Goal: Communication & Community: Answer question/provide support

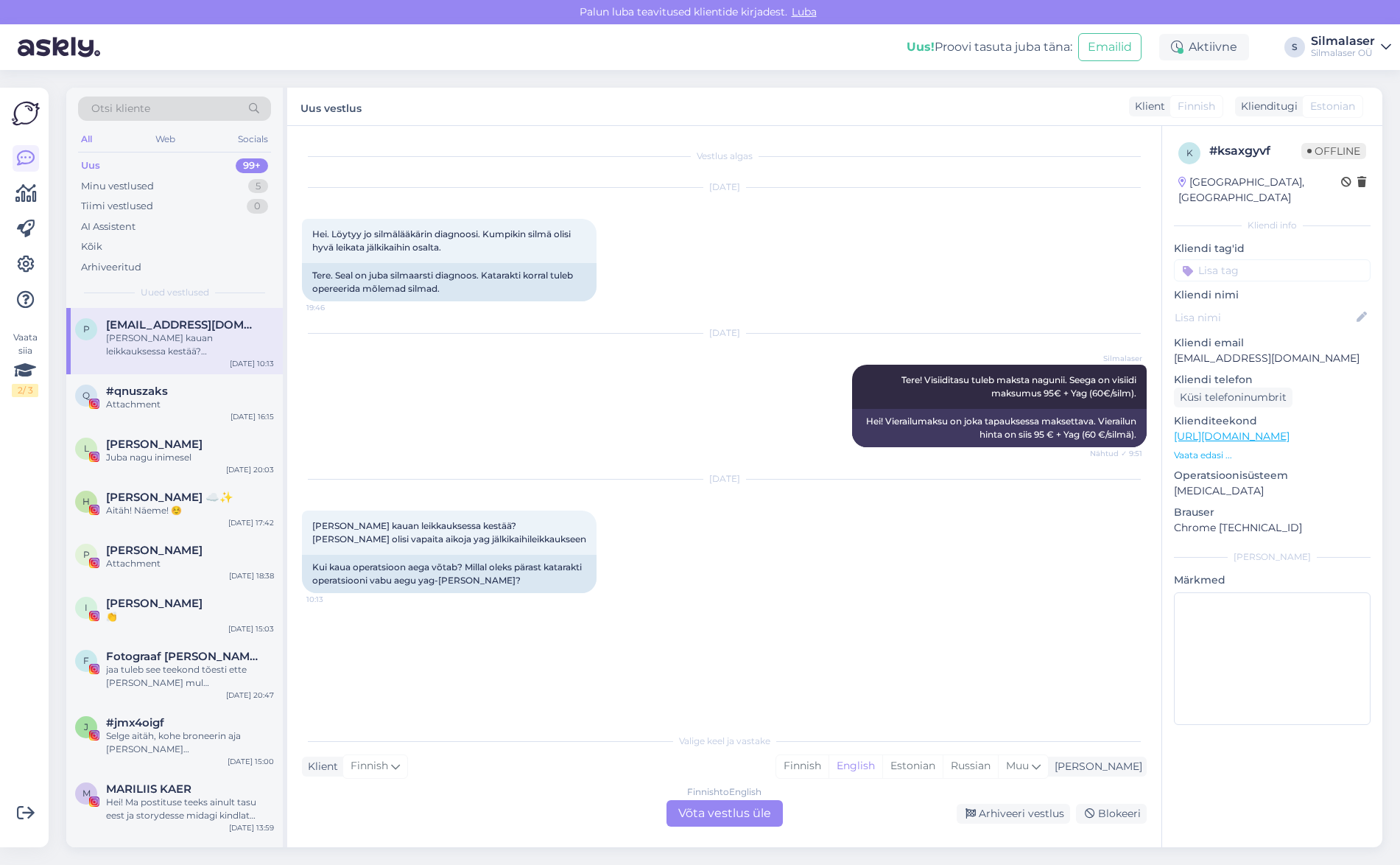
click at [706, 816] on div "Finnish to English Võta vestlus üle" at bounding box center [725, 813] width 117 height 27
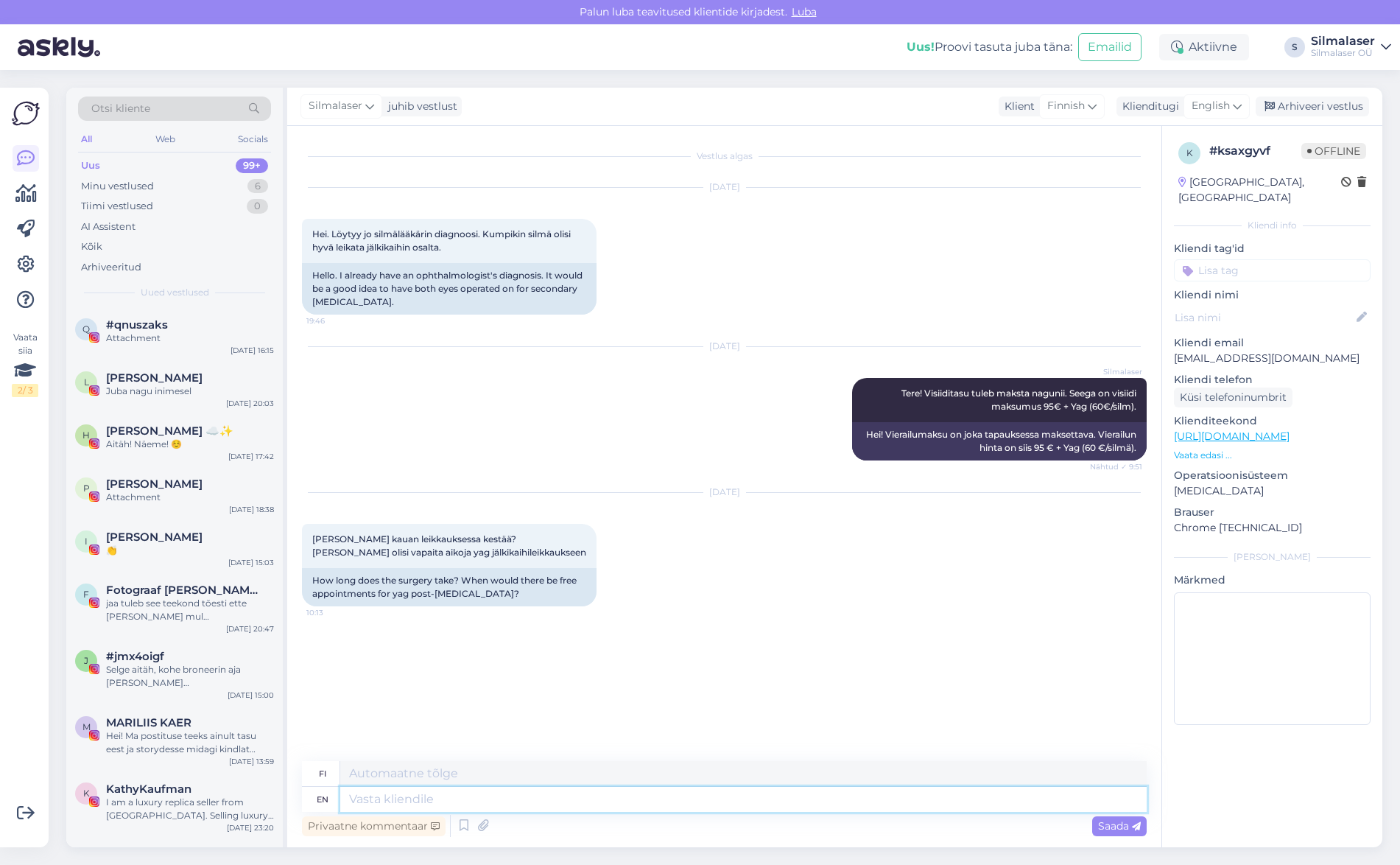
click at [393, 798] on textarea at bounding box center [743, 798] width 806 height 25
type textarea "Järel"
type textarea "Järelkae"
type textarea "Järelkäe"
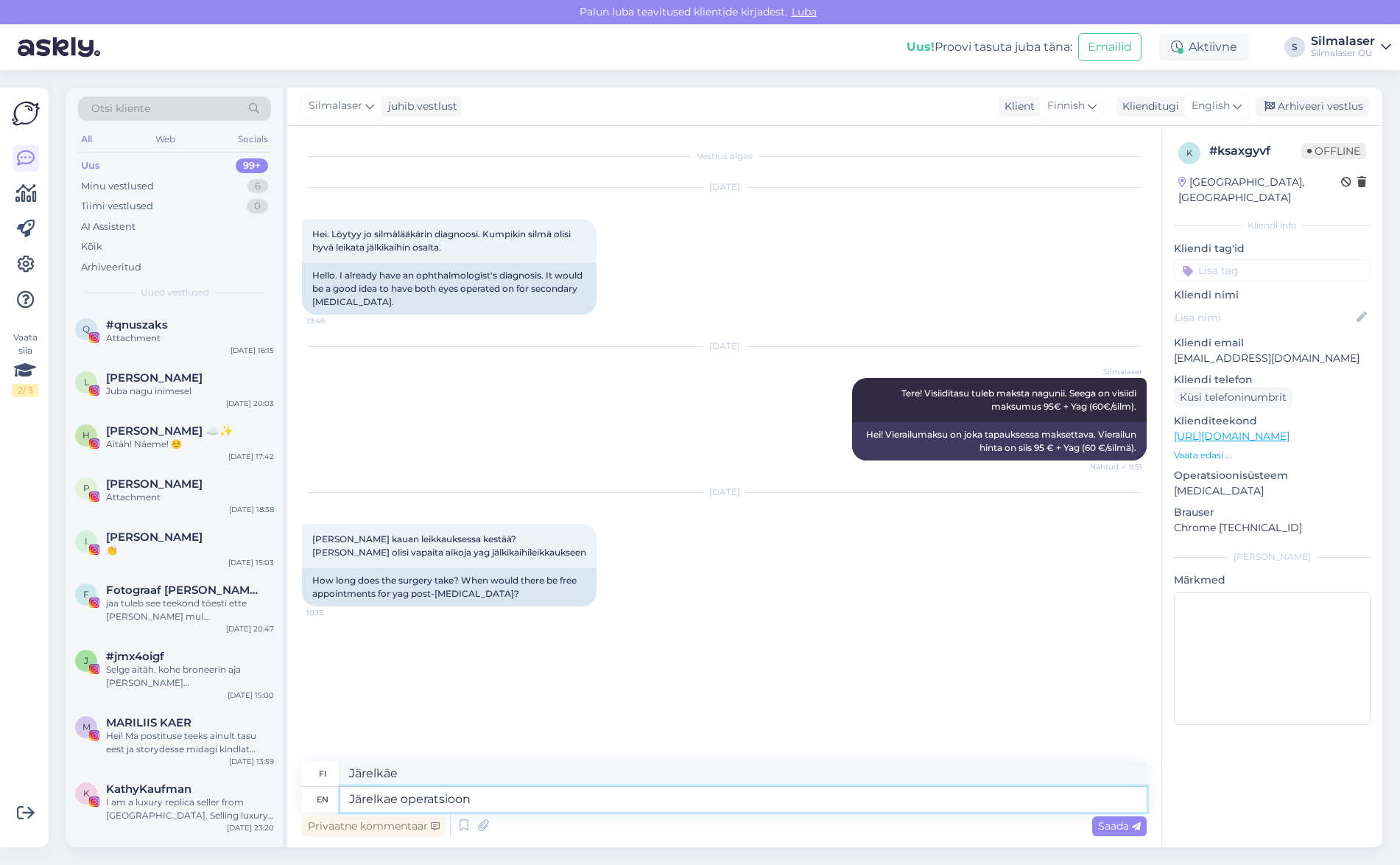
type textarea "Järelkae operatsioon"
type textarea "Järelkäe-operaatio"
type textarea "Järelkae operatsioon tehakse"
type textarea "Järelkäe operaation tehtävä"
type textarea "Järelkae operatsioon tehakse arsti"
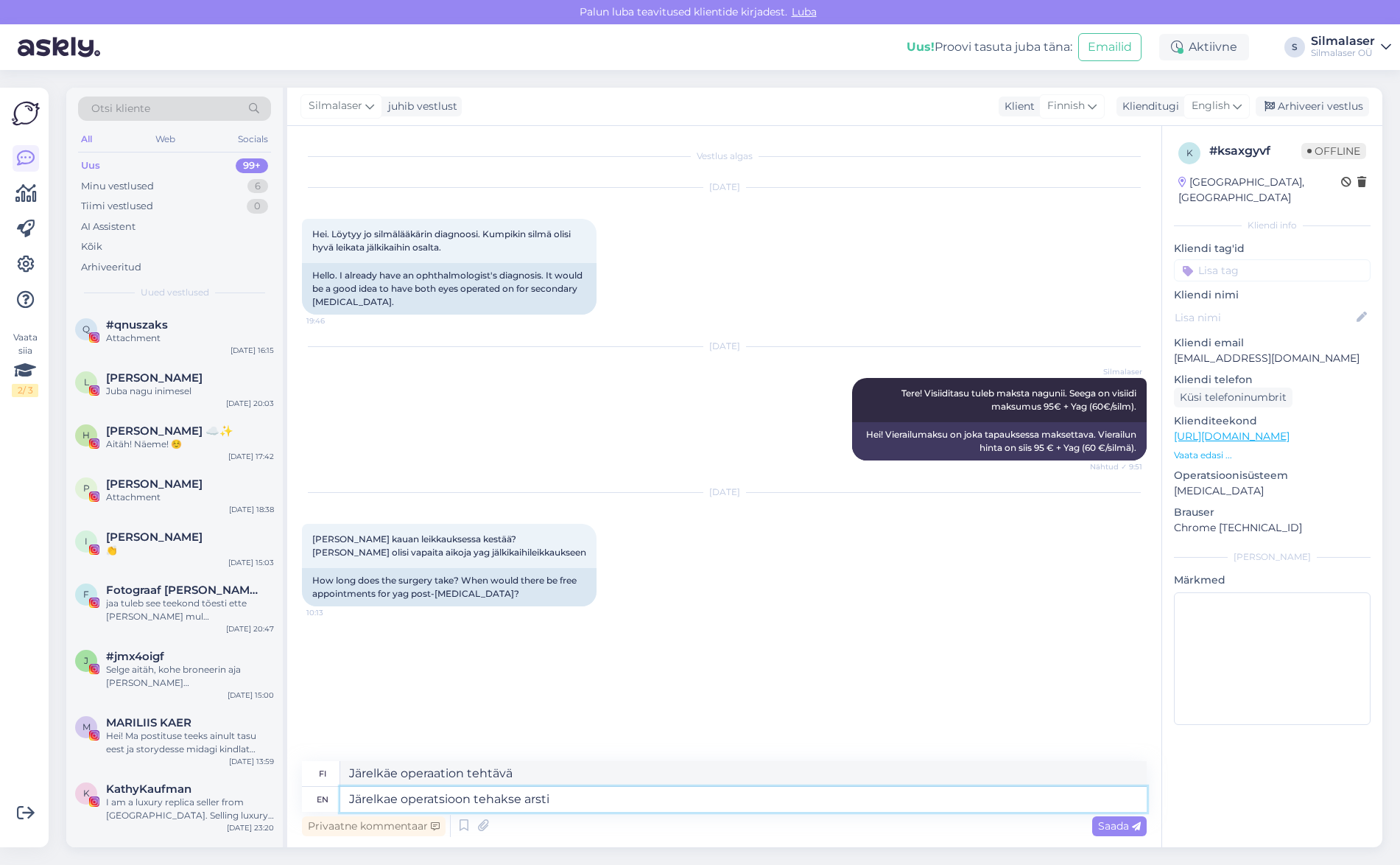
type textarea "Järelkae operatsioon tehdään arsti"
type textarea "Järelkae operatsioon tehakse arsti visiidi"
type textarea "Järelkae operatsioon tehakse arsti visiidi käigus."
type textarea "Järelkae operatsioon tehdään arsti visiidi aikana."
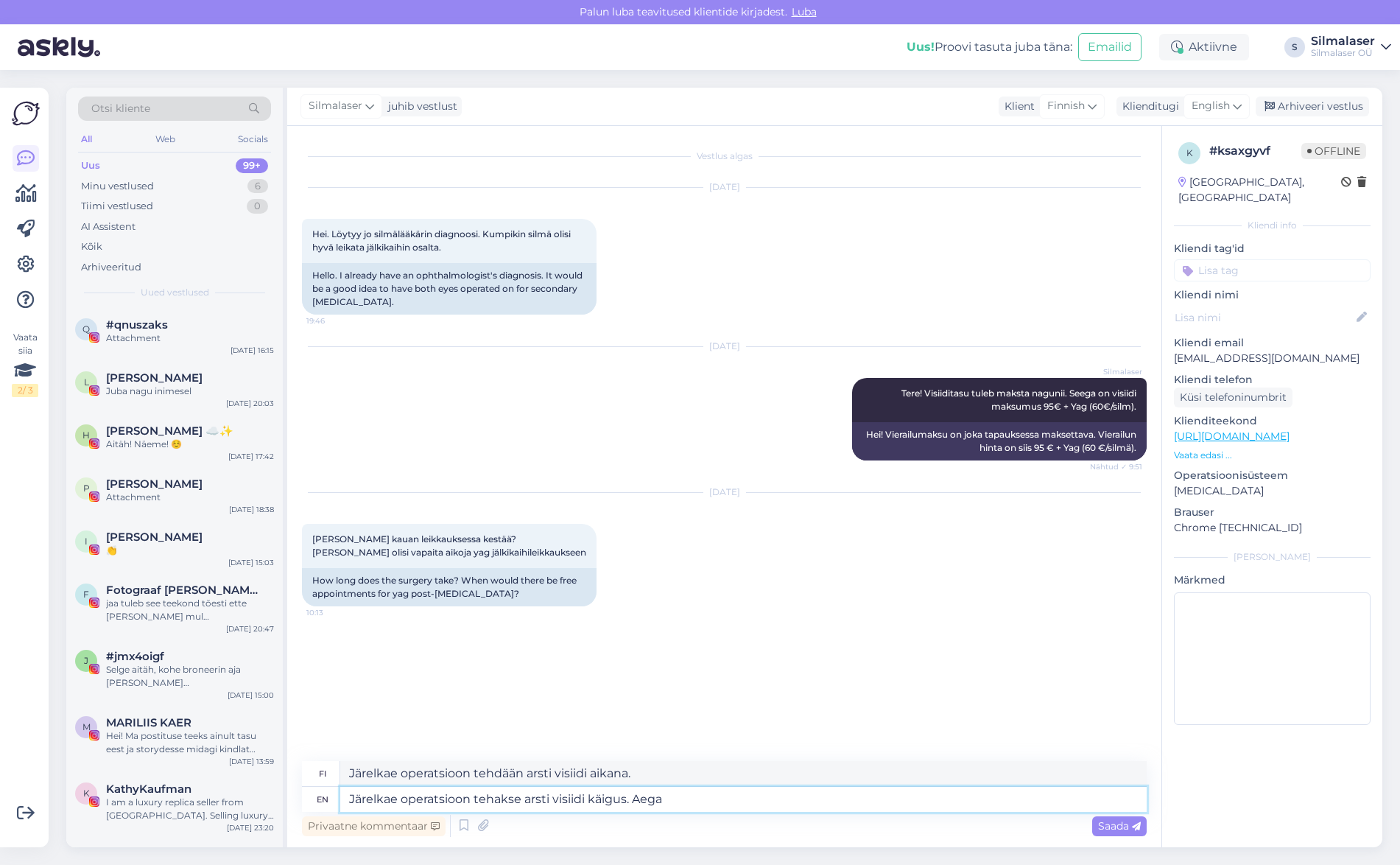
type textarea "Järelkae operatsioon tehakse arsti visiidi käigus. Aega"
type textarea "Järelkae operatsioon tehdään arsti visiidi aikana. Aega"
type textarea "Järelkae operatsioon tehakse arsti visiidi käigus. Aega kulub"
type textarea "Järelkae operatsioon tehdään arsti visiidi aikana. Aega kulub"
type textarea "Järelkae operatsioon tehakse arsti visiidi käigus. Aega kulub umbes"
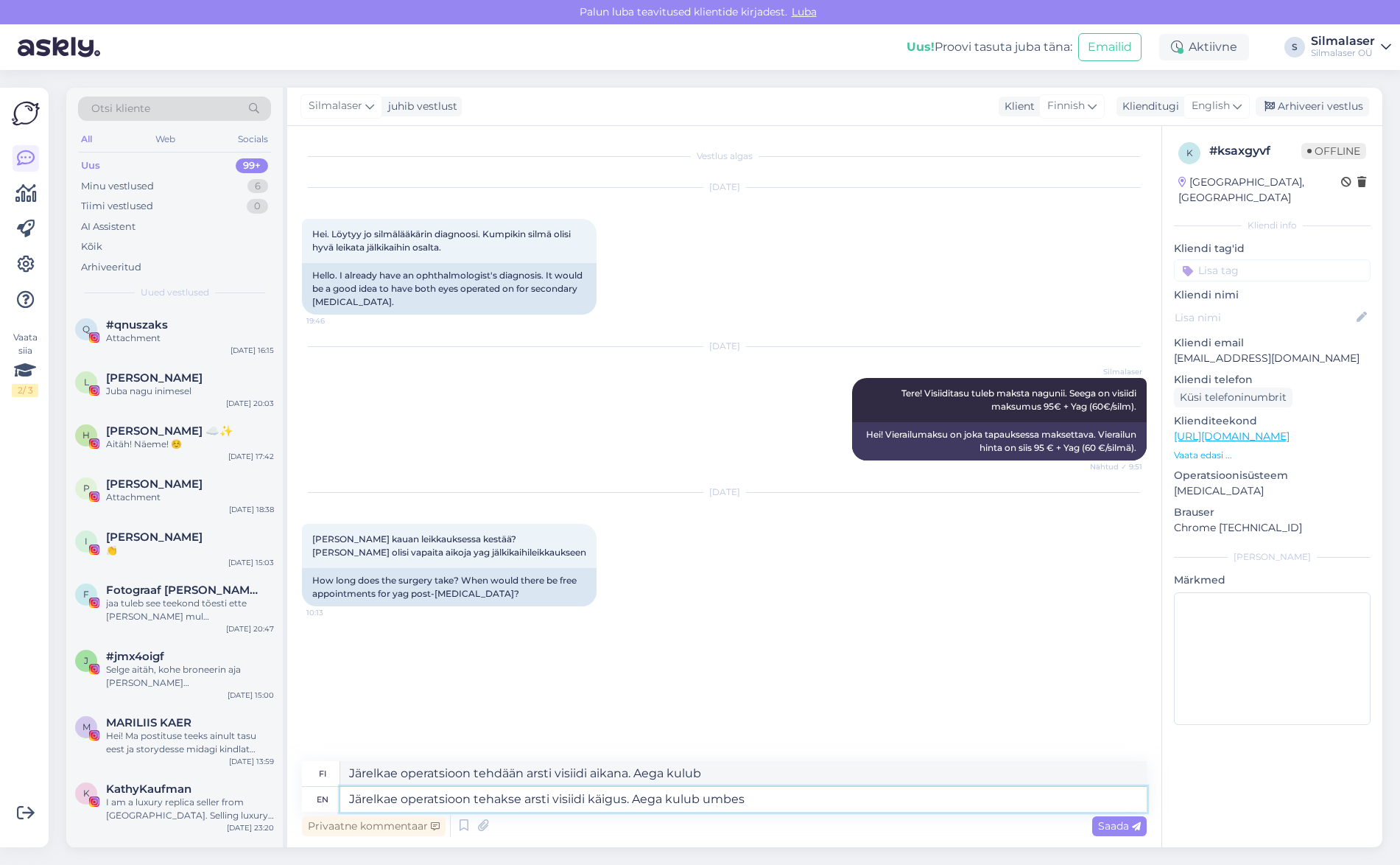
type textarea "Järelkae operatsioon tehdään arsti visiidi aikana. Aega kulub noin"
type textarea "Järelkae operatsioon tehakse arsti visiidi käigus. Aega kulub umbes üks t"
type textarea "Järelkae operatsioon tehdään arsti visiidi aikana. Aega kulub umbes üks"
type textarea "Järelkae operatsioon tehakse arsti visiidi käigus. Aega kulub umbes üks tund."
type textarea "Järelkae operatsioon tehdään arsti visiidi aikana. Aega kulub umbes üks tund."
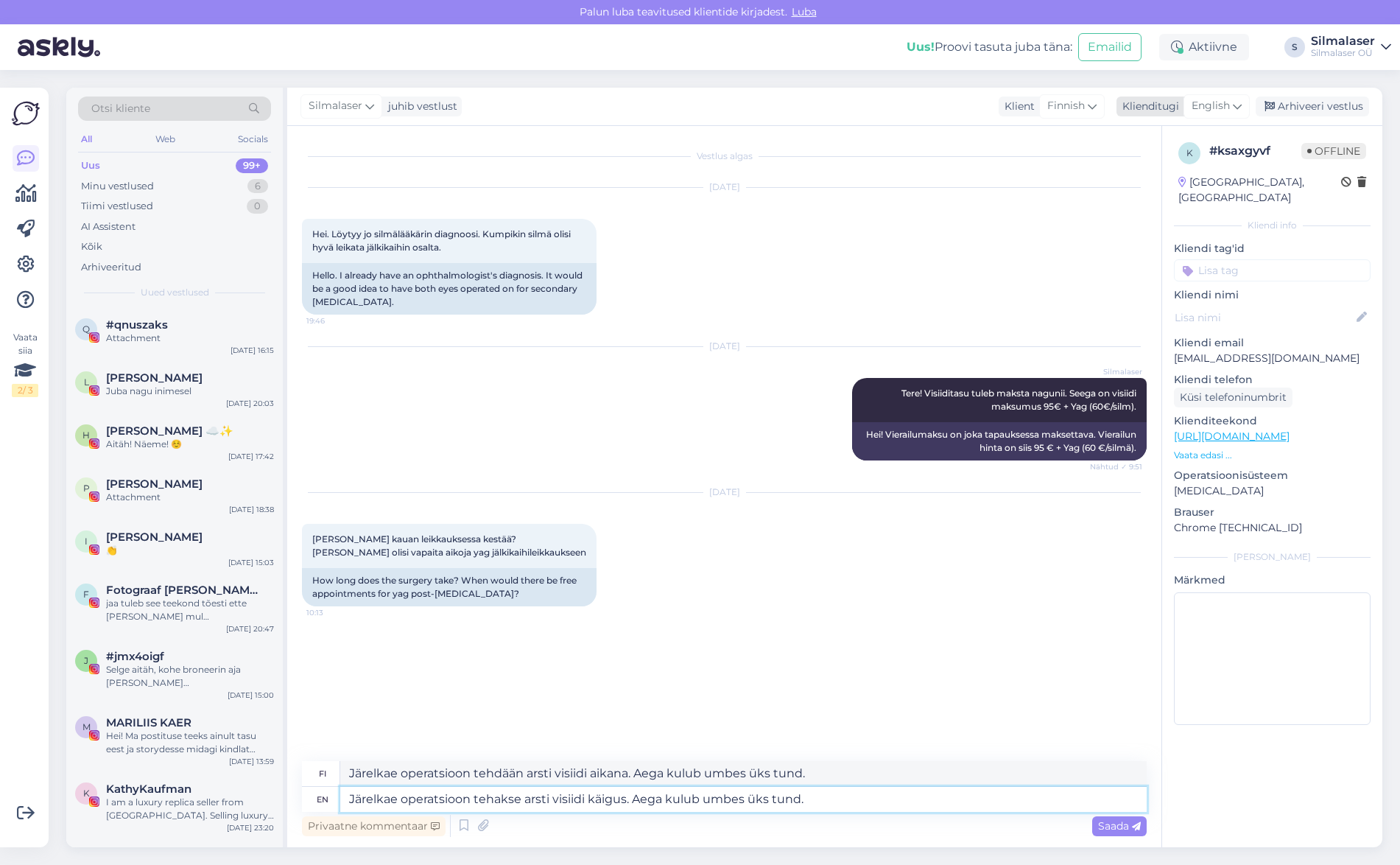
type textarea "Järelkae operatsioon tehakse arsti visiidi käigus. Aega kulub umbes üks tund."
click at [1236, 110] on icon at bounding box center [1237, 106] width 9 height 16
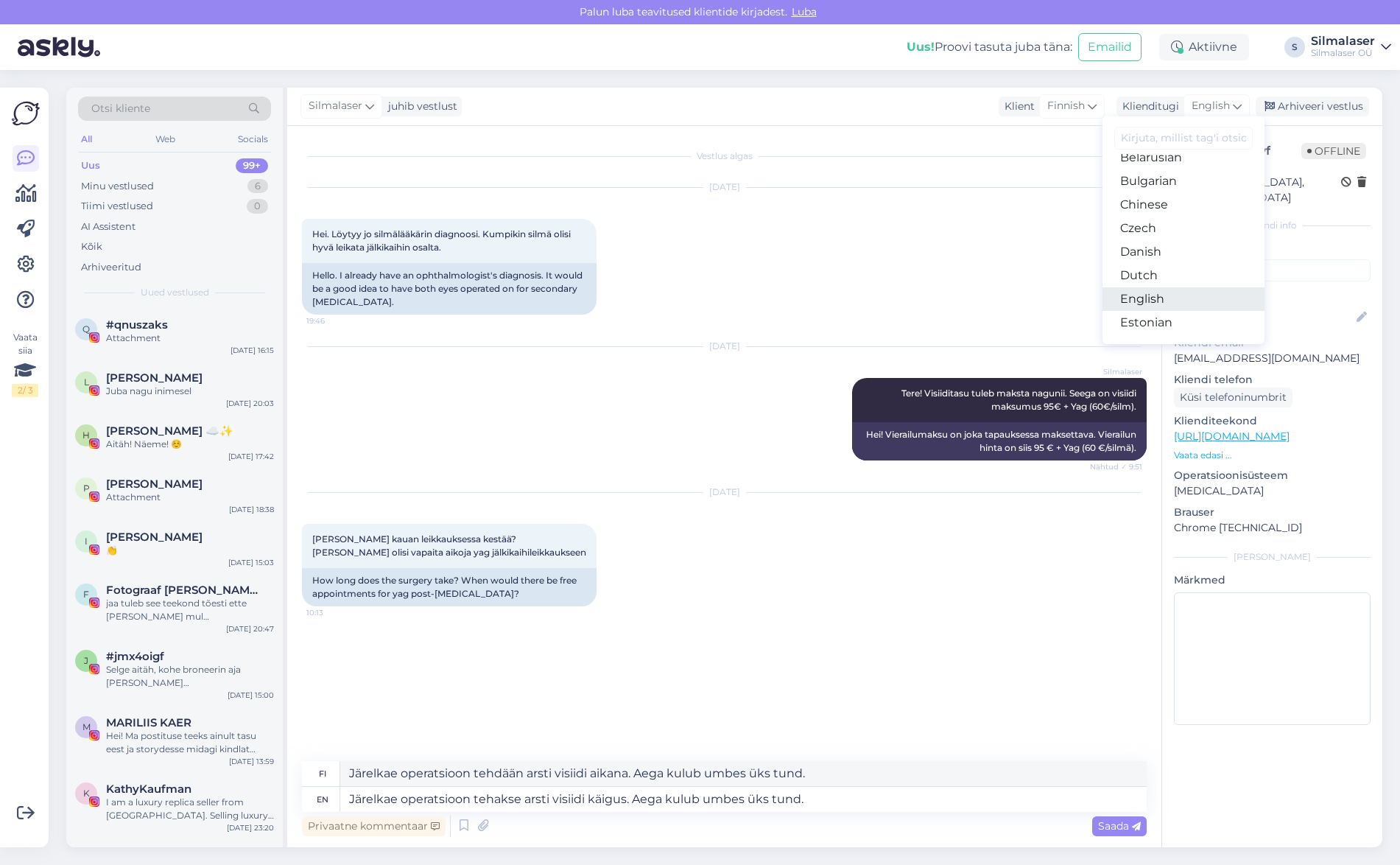
scroll to position [47, 0]
click at [1173, 318] on link "Estonian" at bounding box center [1183, 313] width 162 height 23
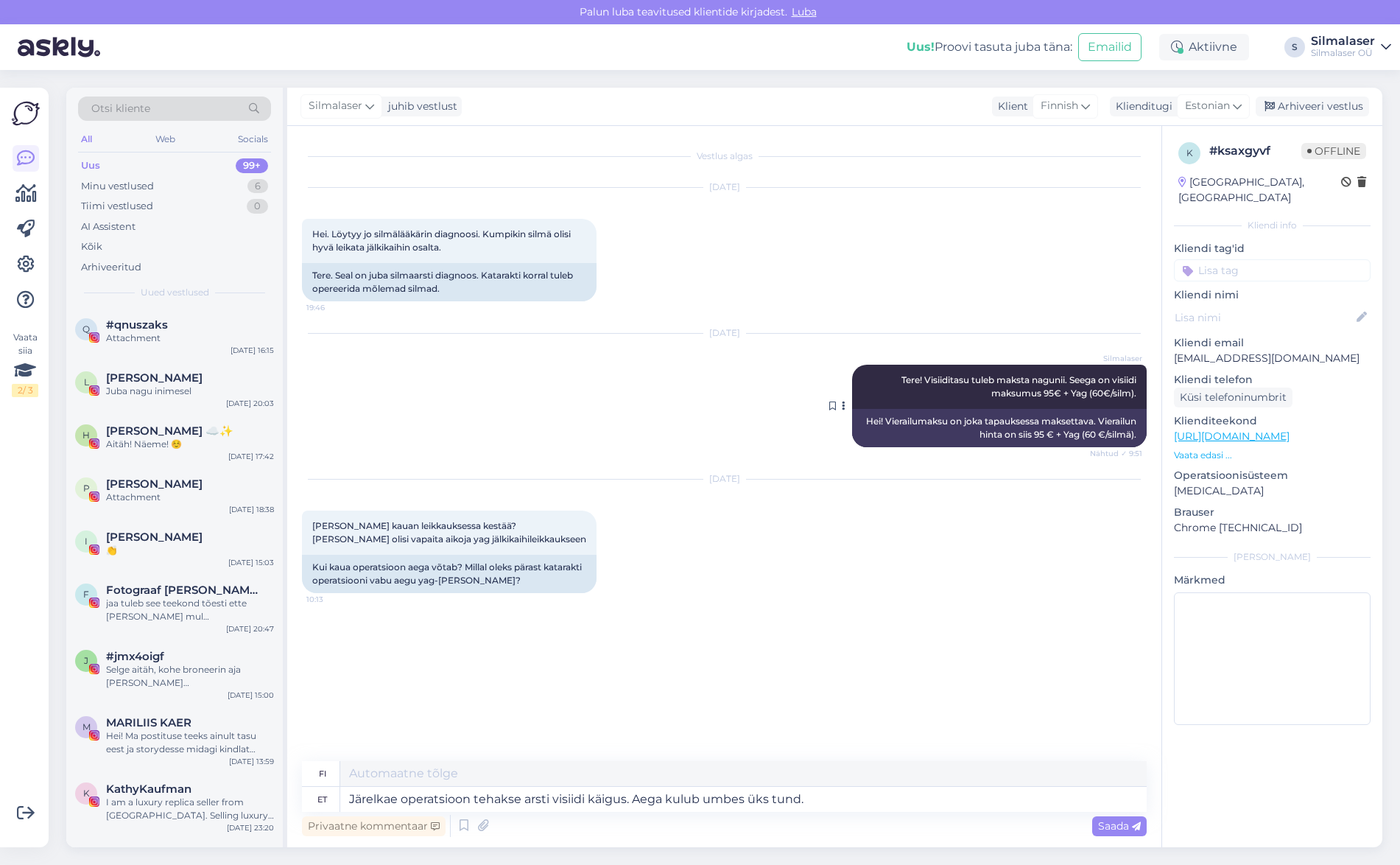
type textarea "Kaihileikkaus tehdään lääkärin vastaanotolla ja kestää noin tunnin."
drag, startPoint x: 374, startPoint y: 798, endPoint x: 336, endPoint y: 793, distance: 38.3
click at [345, 796] on textarea "Järelkae operatsioon tehakse arsti visiidi käigus. Aega kulub umbes üks tund." at bounding box center [743, 798] width 806 height 25
type textarea "Sekundaarse lkae operatsioon tehakse arsti visiidi käigus. Aega kulub umbes üks…"
type textarea "Toissijainen glaukoomaleikkaus tehdään lääkärin vastaanotolla ja kestää noin tu…"
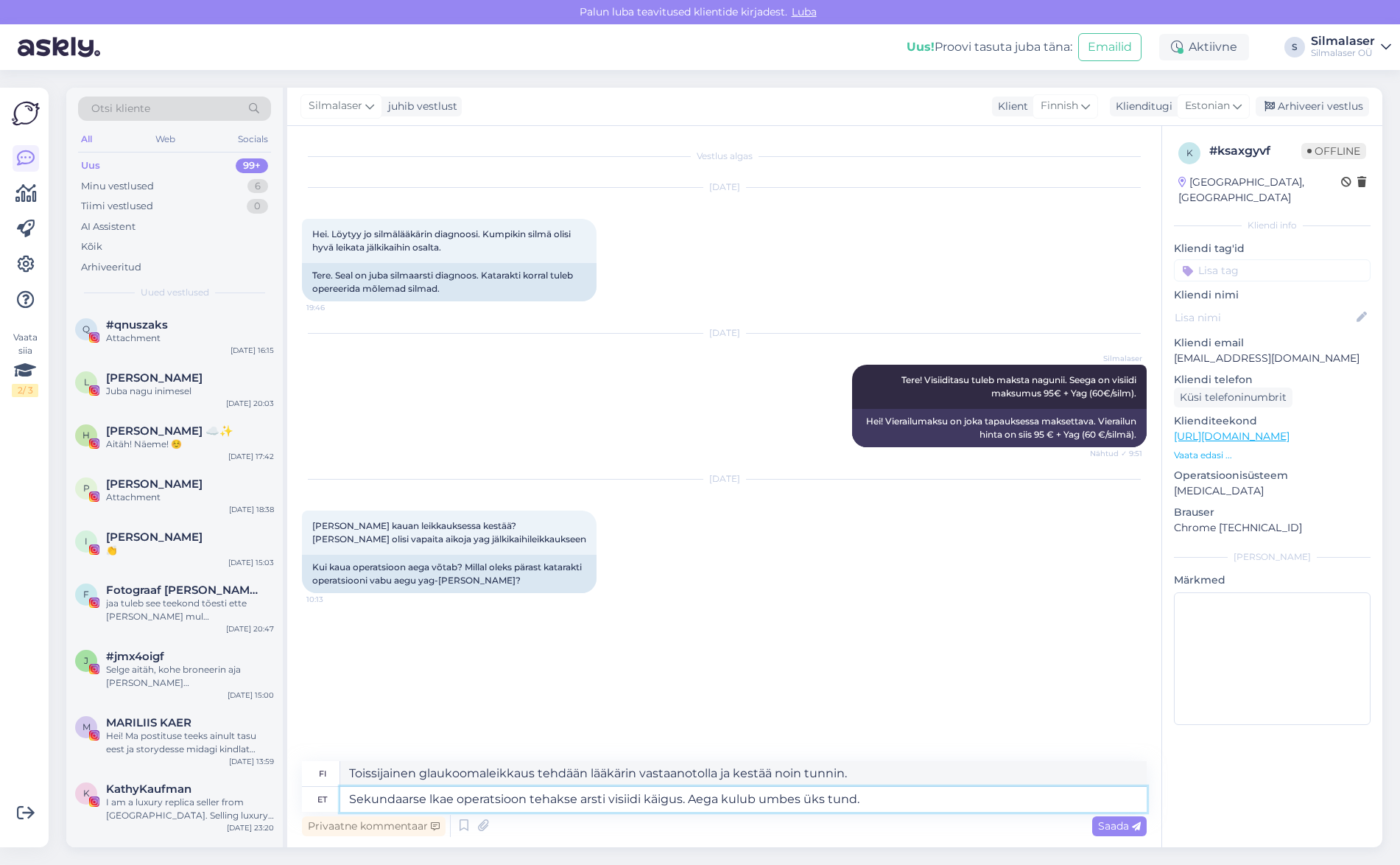
type textarea "Sekundaarse kae operatsioon tehakse arsti visiidi käigus. Aega kulub umbes üks …"
type textarea "Toissijainen kaihileikkaus tehdään lääkärin vastaanotolla ja kestää noin tunnin."
click at [887, 808] on textarea "Sekundaarse hallkae operatsioon tehakse arsti visiidi käigus. Aega kulub umbes …" at bounding box center [743, 798] width 806 height 25
type textarea "Sekundaarse hallkae operatsioon tehakse arsti visiidi käigus. Aega kulub umbes …"
type textarea "Toissijainen kaihileikkaus tehdään lääkärikäynnin aikana. Se kestää noin tunnin…"
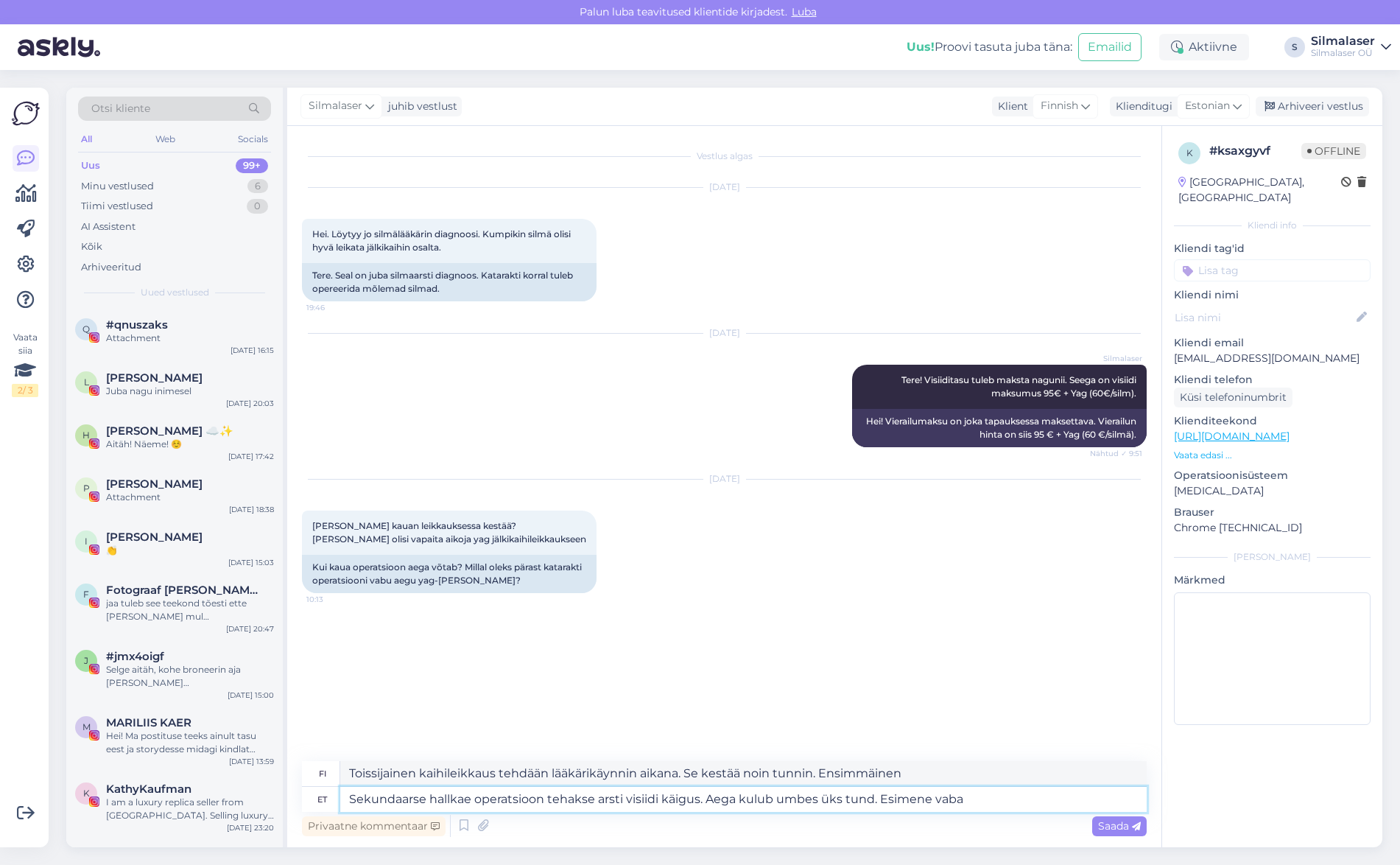
type textarea "Sekundaarse hallkae operatsioon tehakse arsti visiidi käigus. Aega kulub umbes …"
type textarea "Toissijainen kaihileikkaus tehdään lääkärikäynnin aikana. Se kestää noin tunnin…"
type textarea "Sekundaarse hallkae operatsioon tehakse arsti visiidi käigus. Aega kulub umbes …"
type textarea "Toissijainen kaihileikkaus tehdään lääkärikäynnin yhteydessä. Se kestää noin tu…"
type textarea "Sekundaarse hallkae operatsioon tehakse arsti visiidi käigus. Aega kulub umbes …"
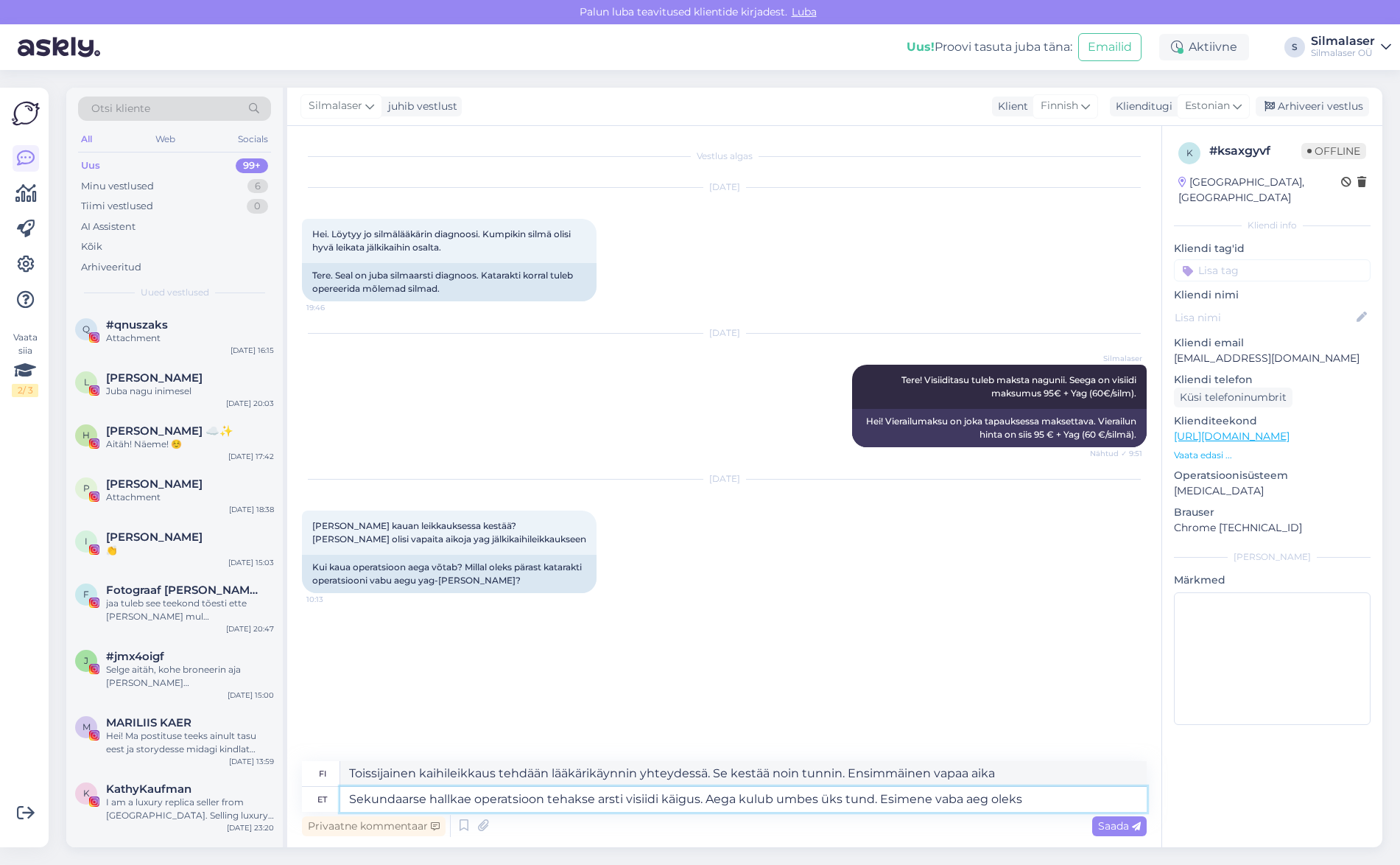
type textarea "Toissijainen kaihileikkaus tehdään lääkärikäynnin yhteydessä. Se kestää noin tu…"
type textarea "Sekundaarse hallkae operatsioon tehakse arsti visiidi käigus. Aega kulub umbes …"
type textarea "Toissijainen kaihileikkaus tehdään lääkärikäynnin aikana. Se kestää noin tunnin…"
type textarea "Sekundaarse hallkae operatsioon tehakse arsti visiidi käigus. Aega kulub umbes …"
type textarea "Toissijainen kaihileikkaus tehdään lääkärikäynnin yhteydessä. Se kestää noin tu…"
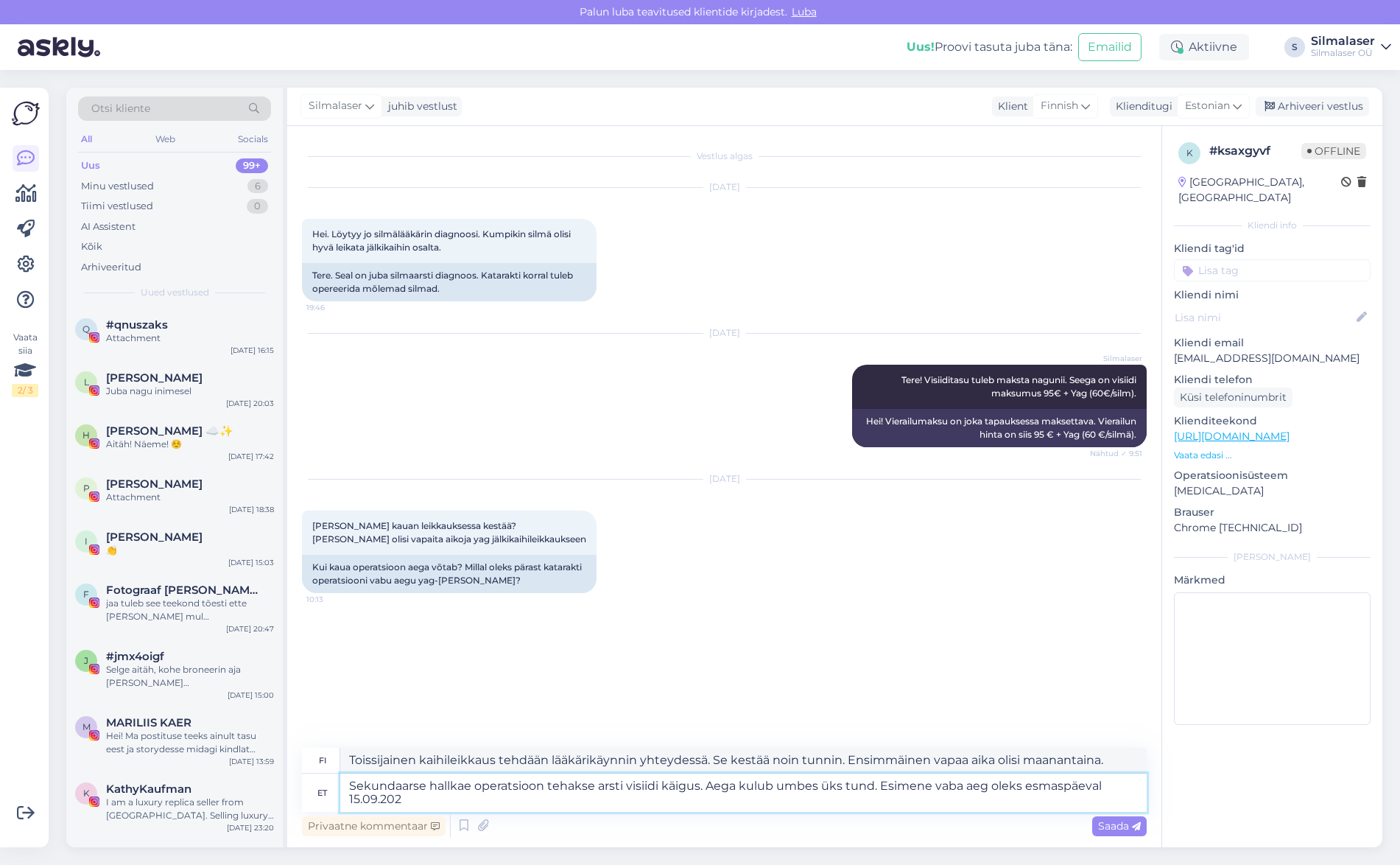
type textarea "Sekundaarse hallkae operatsioon tehakse arsti visiidi käigus. Aega kulub umbes …"
type textarea "Toissijainen kaihileikkaus tehdään lääkärikäynnin yhteydessä. Se kestää noin tu…"
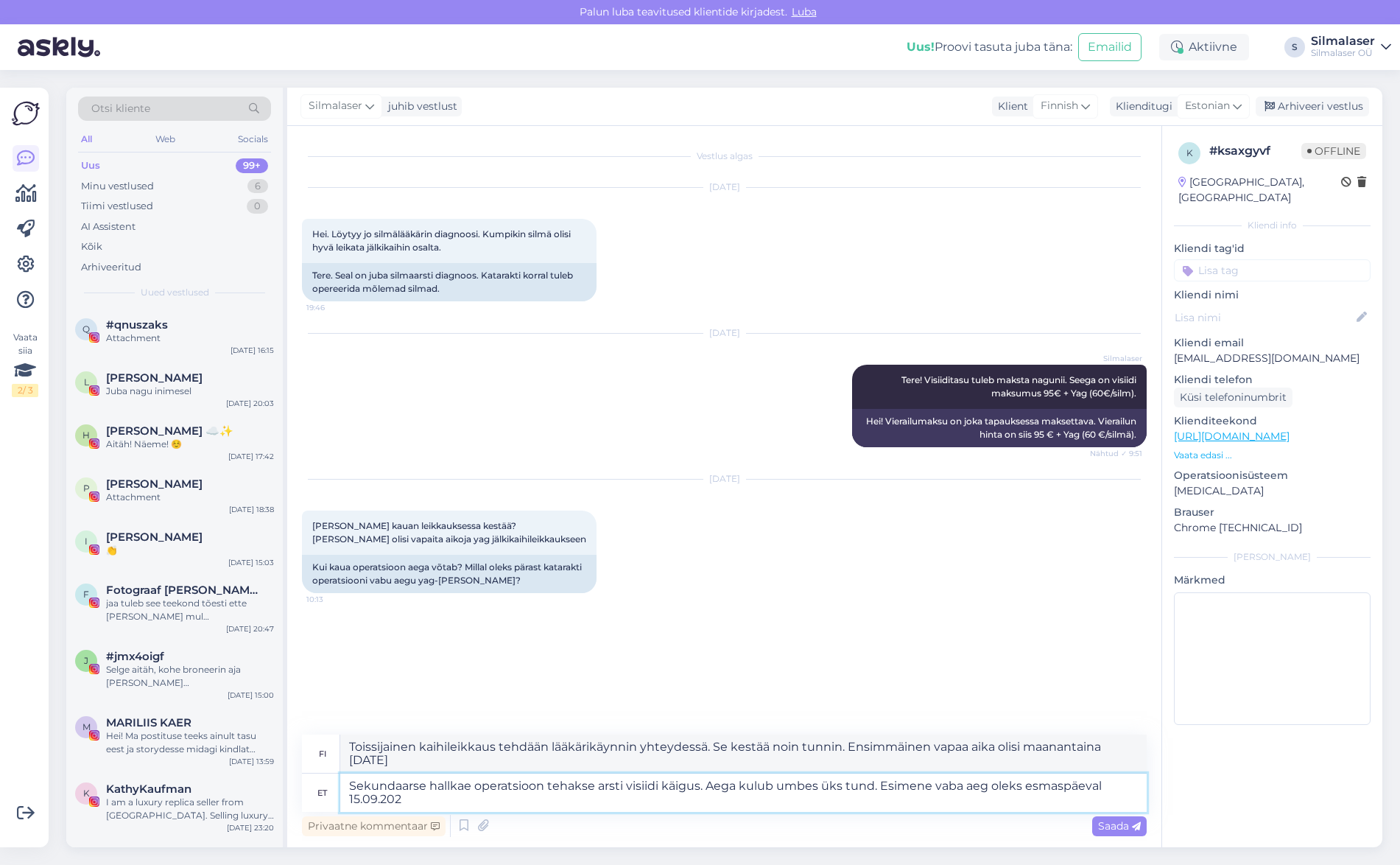
type textarea "Sekundaarse hallkae operatsioon tehakse arsti visiidi käigus. Aega kulub umbes …"
type textarea "Toissijainen kaihileikkaus tehdään lääkärikäynnin yhteydessä. Se kestää noin tu…"
type textarea "Sekundaarse hallkae operatsioon tehakse arsti visiidi käigus. Aega kulub umbes …"
type textarea "Toissijainen kaihileikkaus tehdään lääkärikäynnin yhteydessä. Se kestää noin tu…"
type textarea "Sekundaarse hallkae operatsioon tehakse arsti visiidi käigus. Aega kulub umbes …"
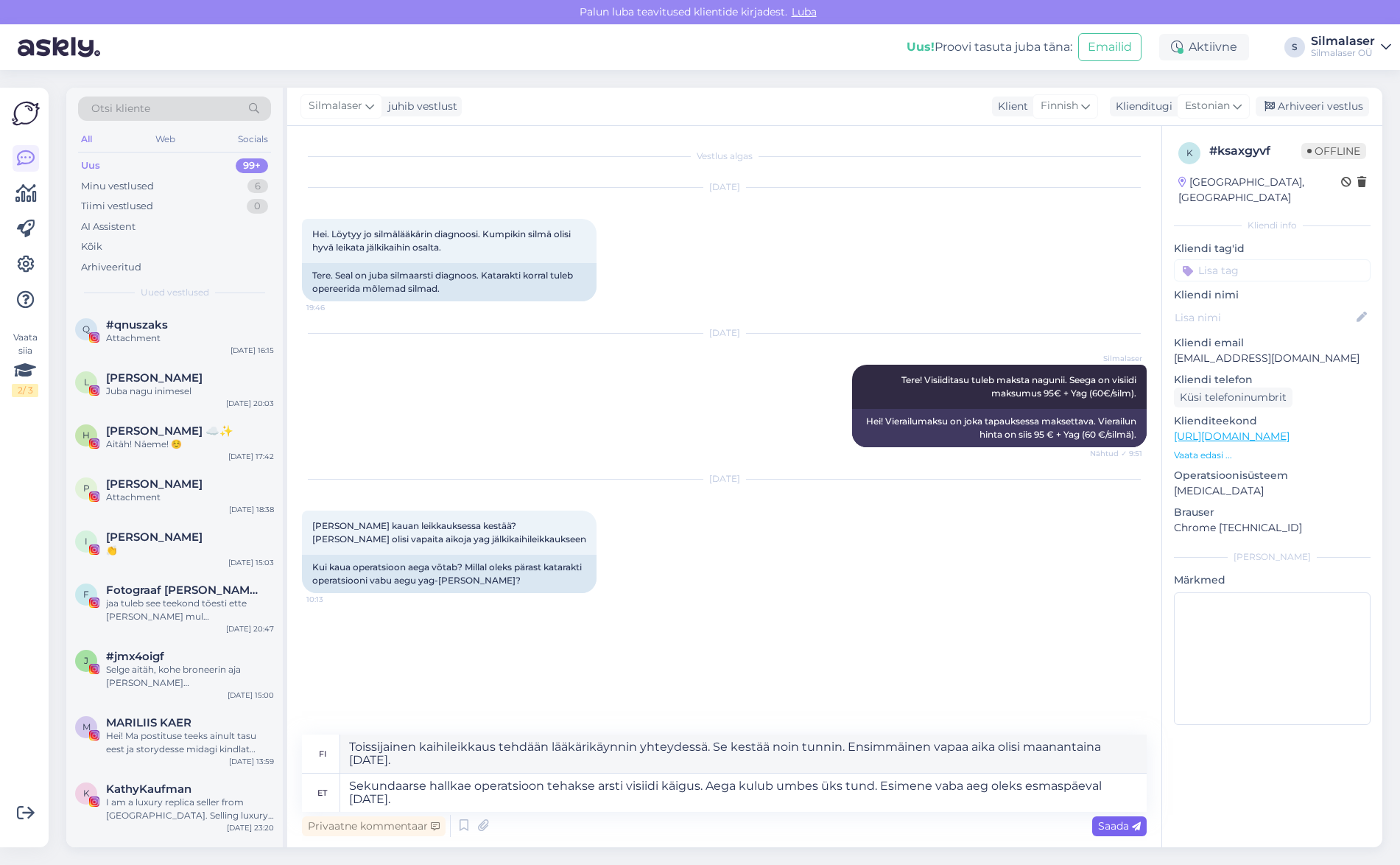
click at [1119, 827] on span "Saada" at bounding box center [1119, 825] width 42 height 13
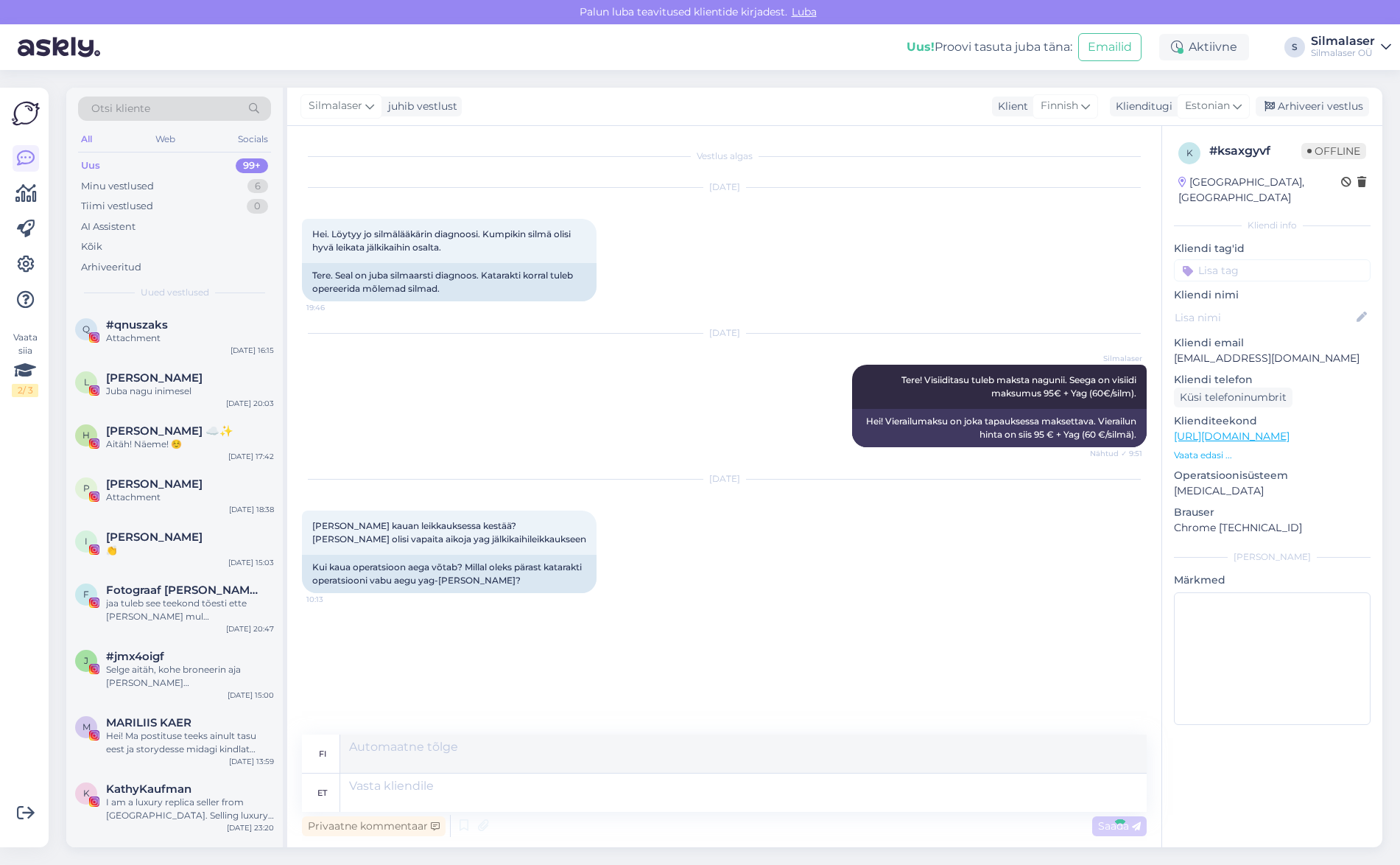
scroll to position [3, 0]
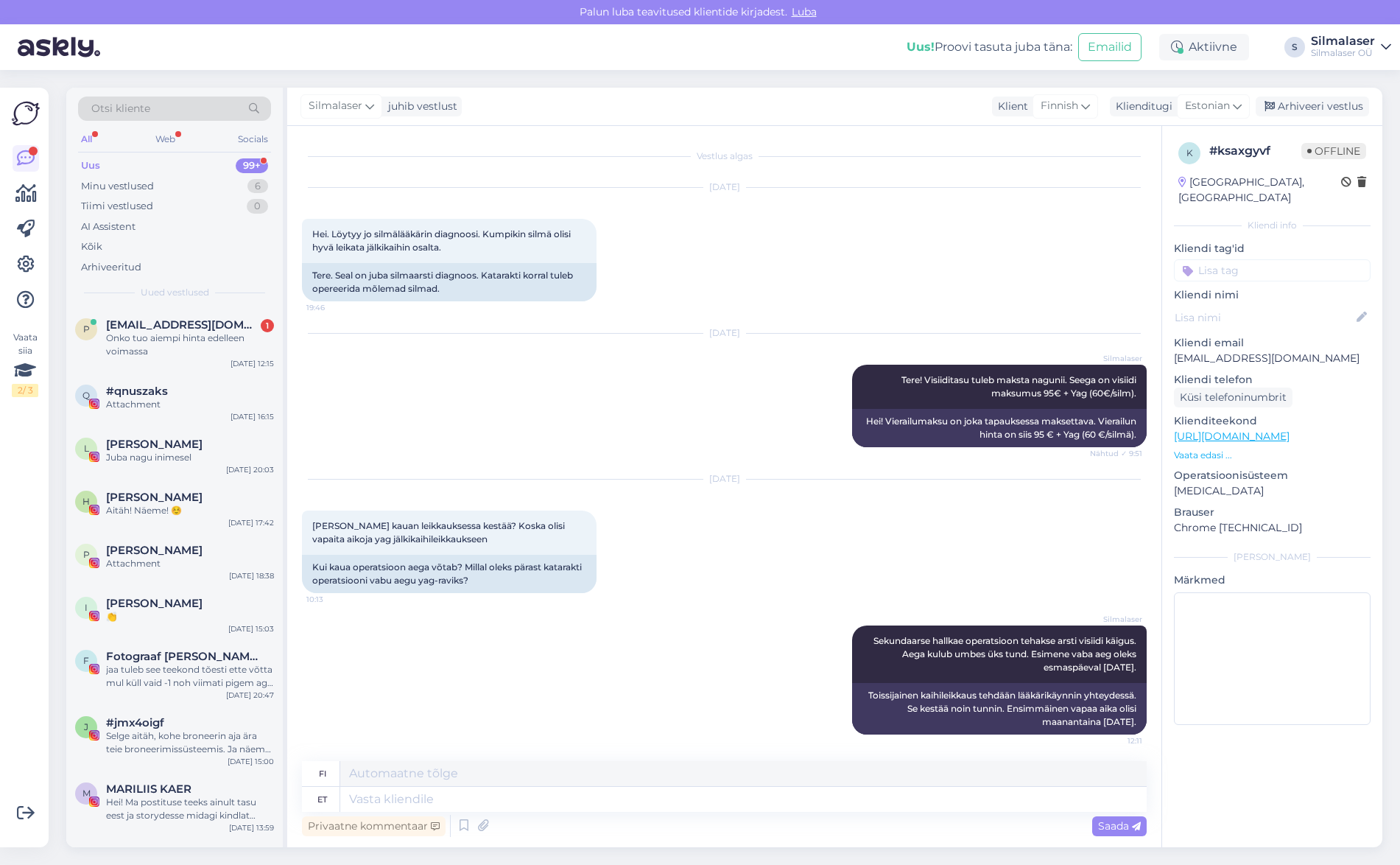
scroll to position [3, 0]
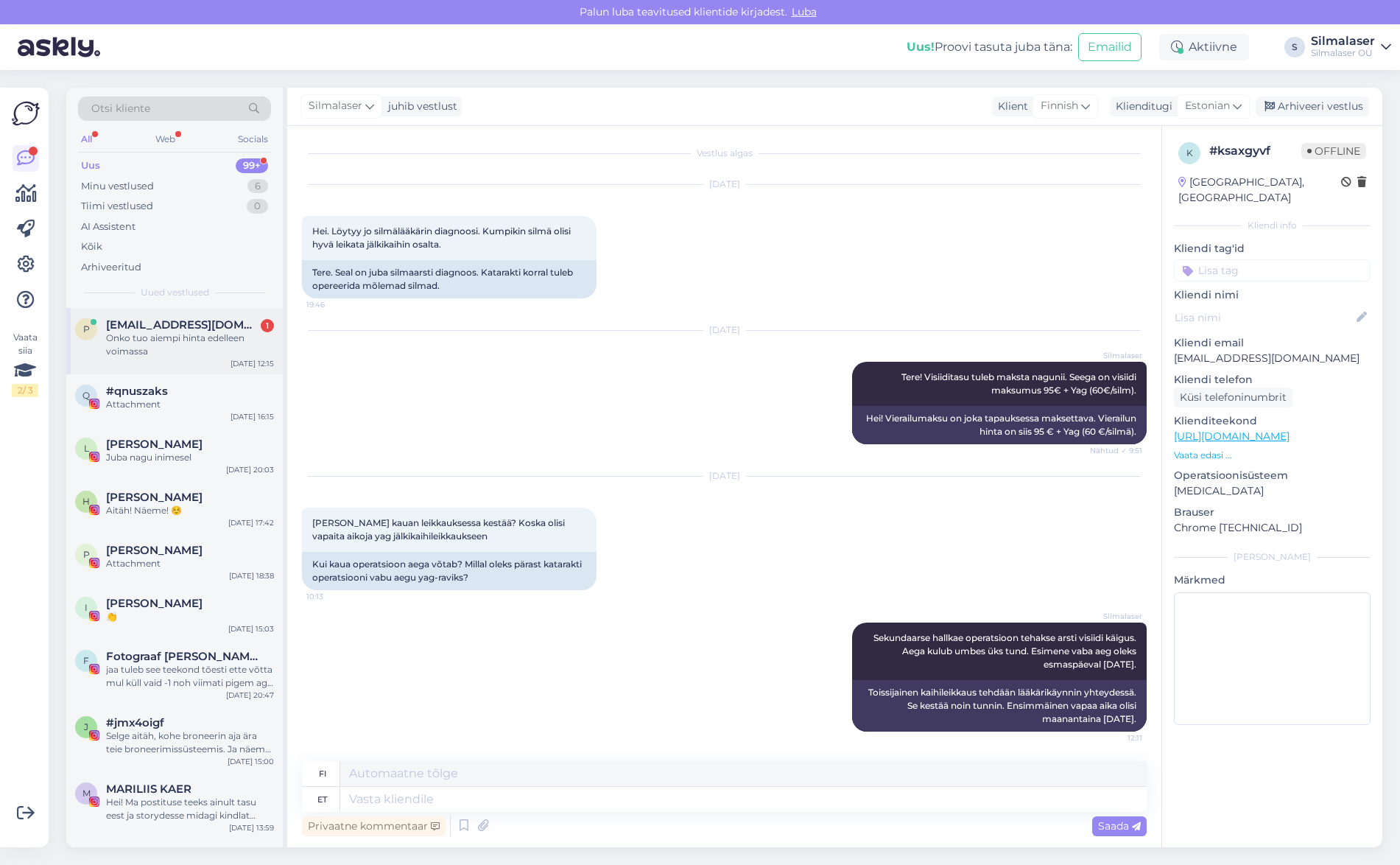
click at [142, 331] on div "Onko tuo aiempi hinta edelleen voimassa" at bounding box center [190, 344] width 168 height 27
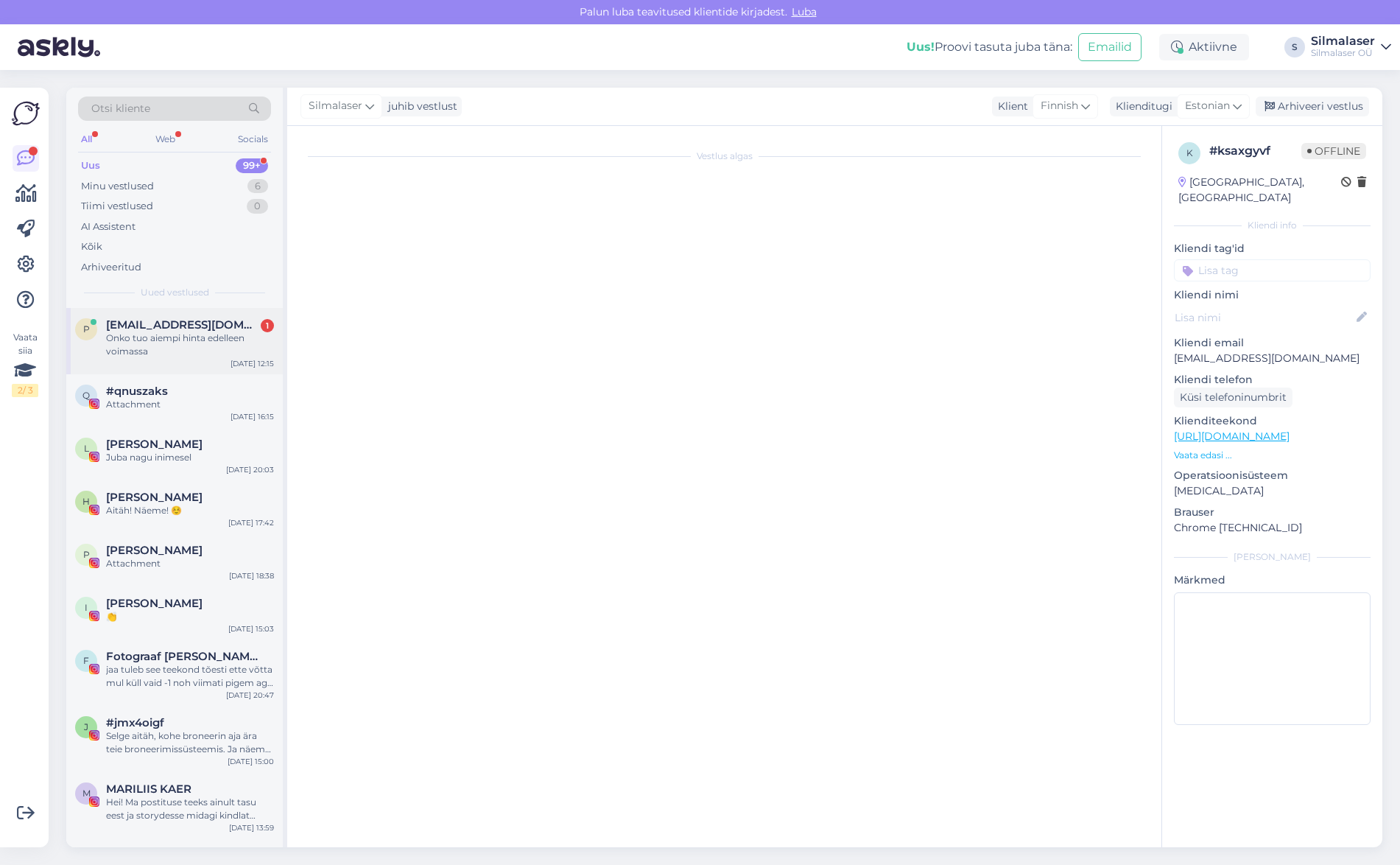
scroll to position [0, 0]
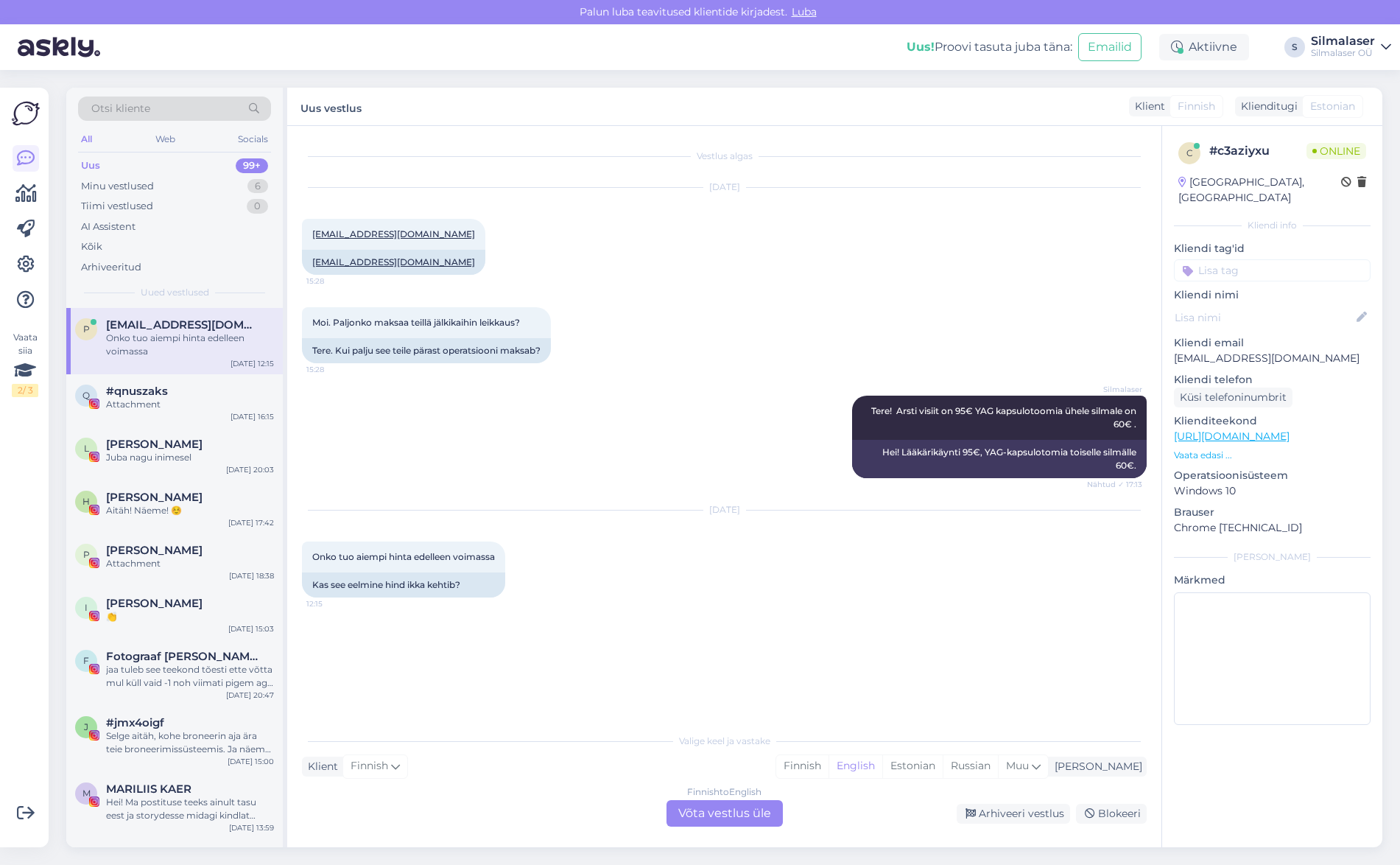
click at [718, 814] on div "Finnish to English Võta vestlus üle" at bounding box center [725, 813] width 117 height 27
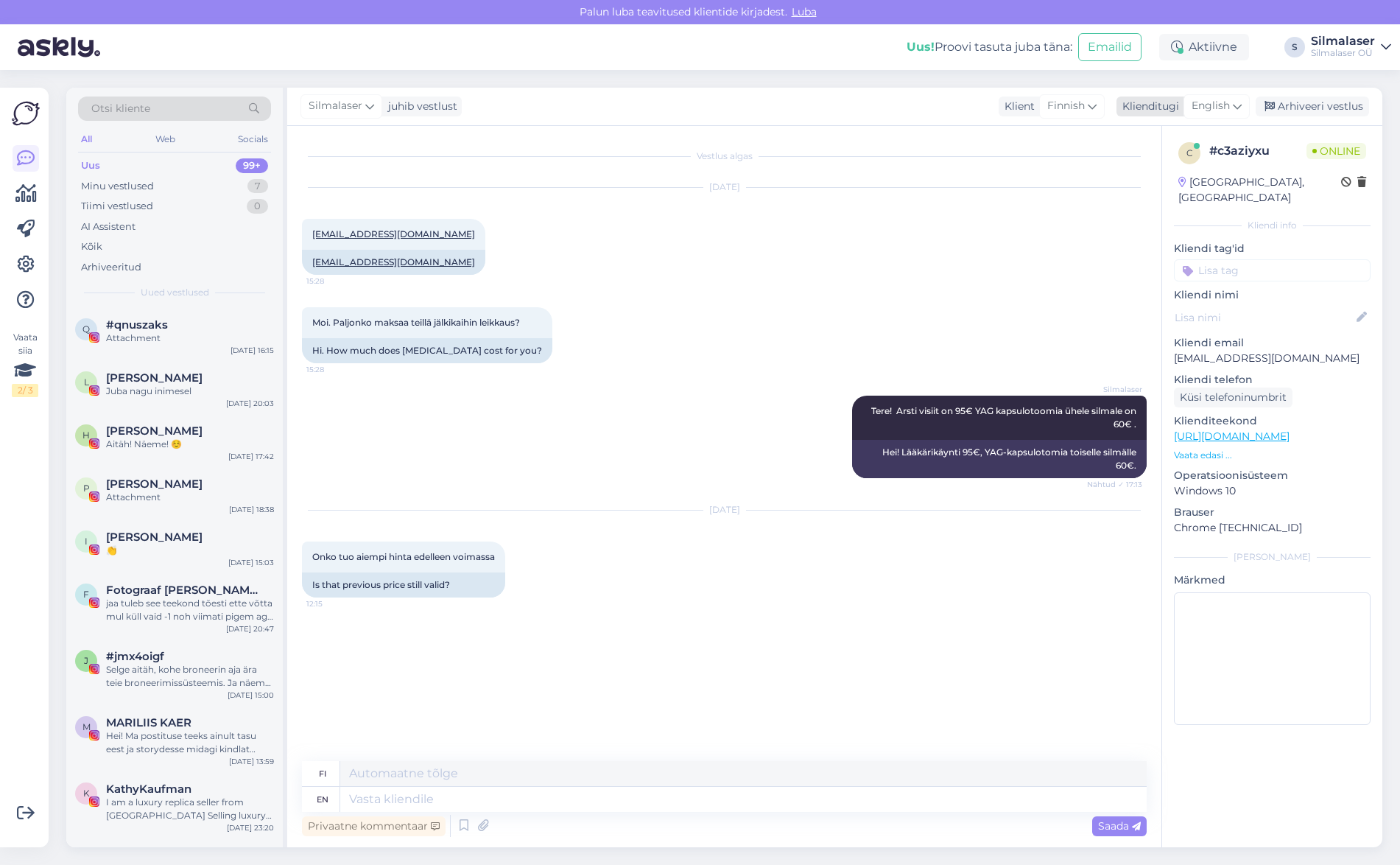
click at [1229, 106] on span "English" at bounding box center [1211, 106] width 38 height 16
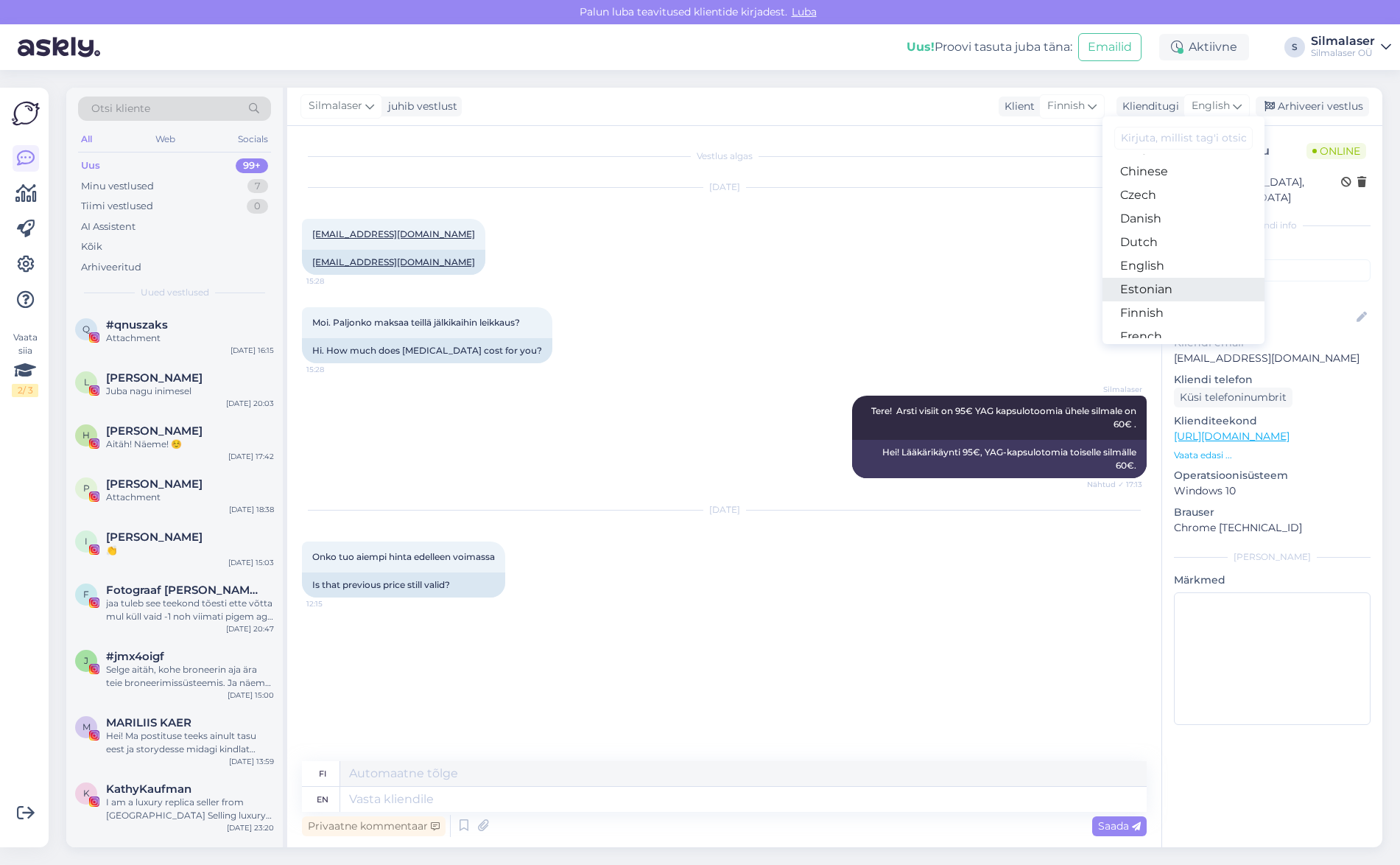
scroll to position [70, 0]
click at [1192, 293] on link "Estonian" at bounding box center [1183, 290] width 162 height 23
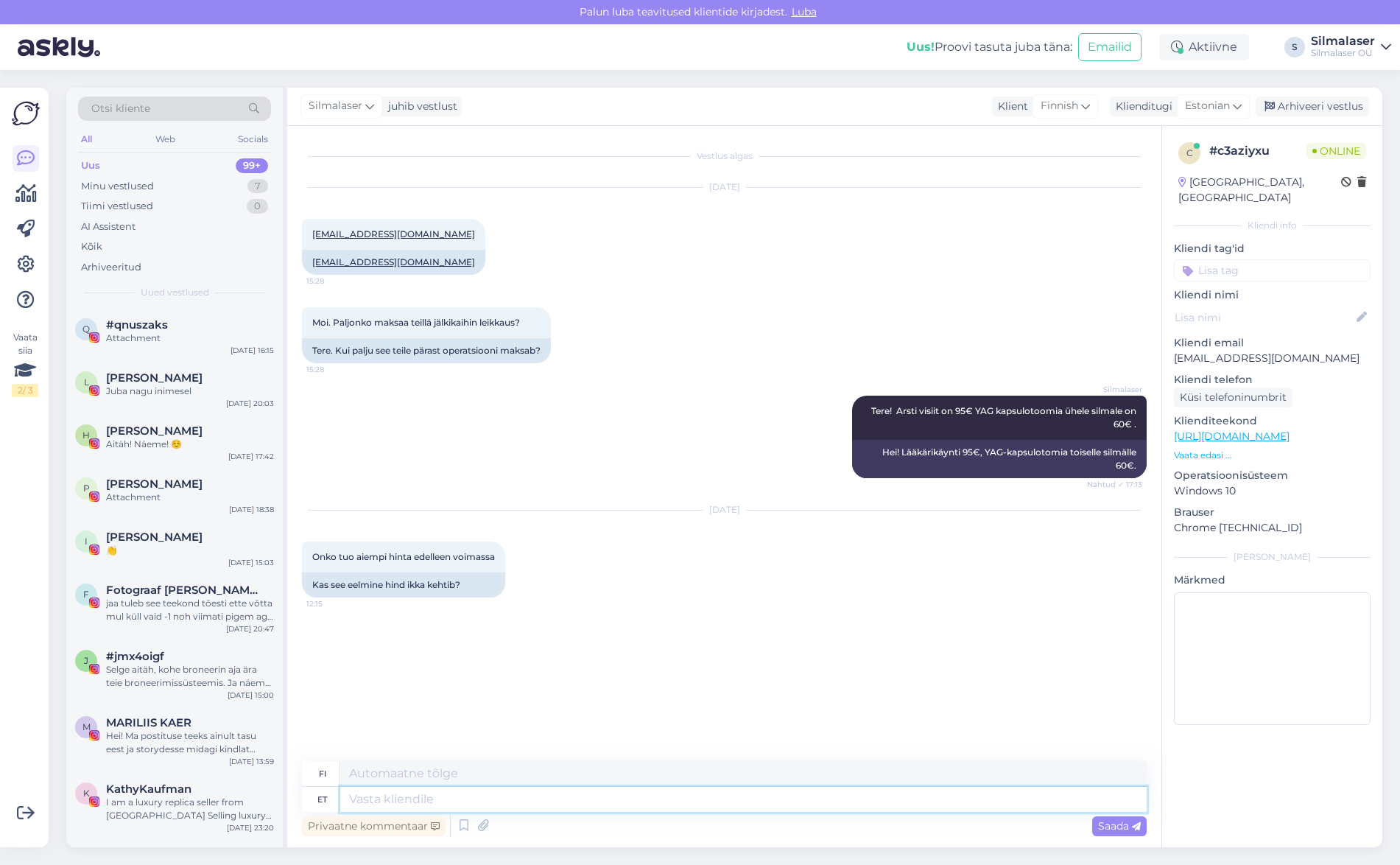
click at [413, 803] on textarea at bounding box center [743, 798] width 806 height 25
type textarea "Jah"
type textarea "Kyllä"
type textarea "Jah."
type textarea "Kyllä."
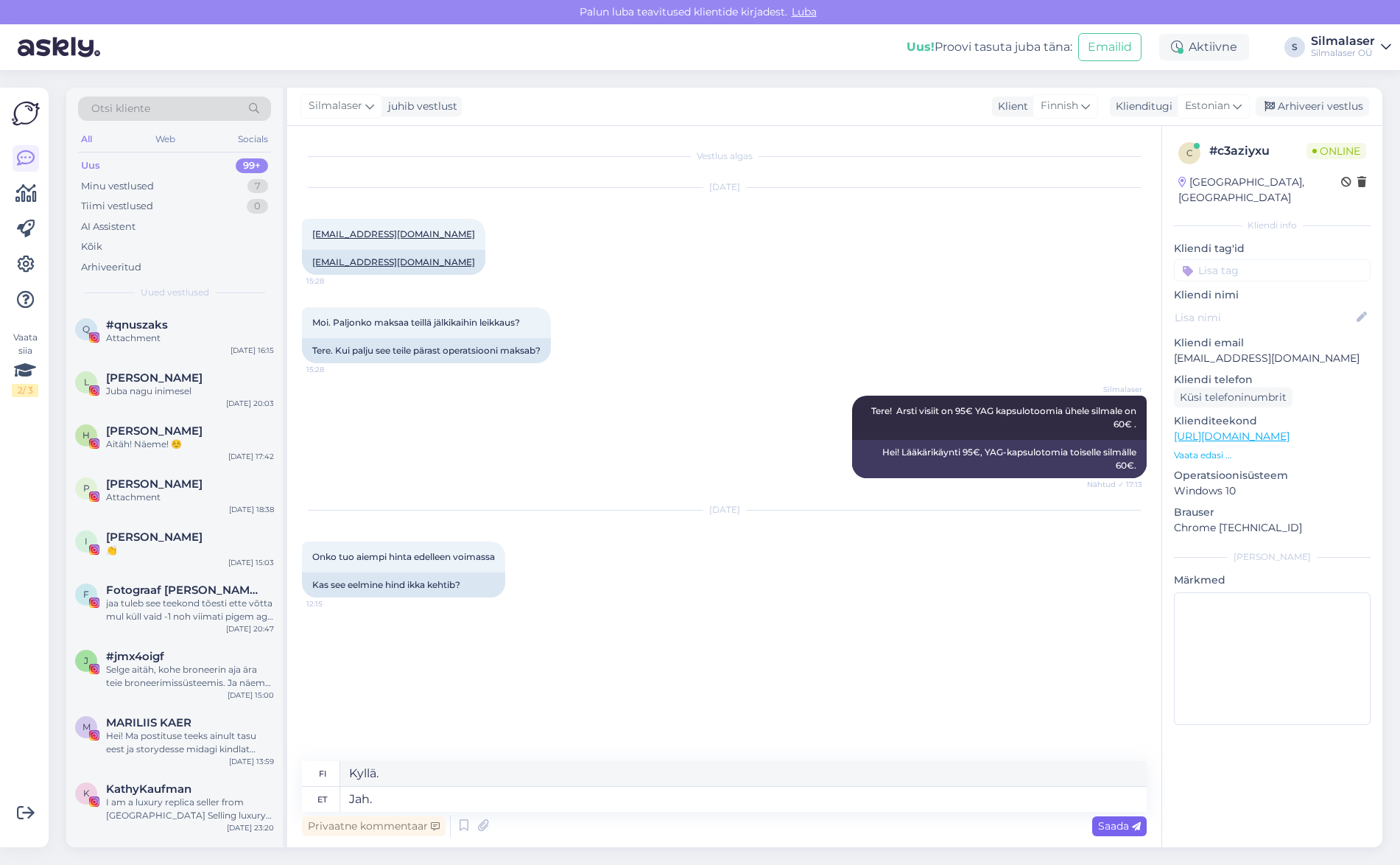
click at [1106, 825] on span "Saada" at bounding box center [1119, 825] width 42 height 13
